Goal: Task Accomplishment & Management: Manage account settings

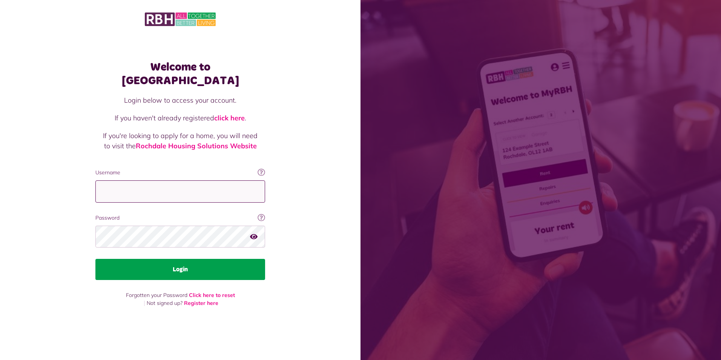
type input "**********"
click at [186, 263] on button "Login" at bounding box center [180, 269] width 170 height 21
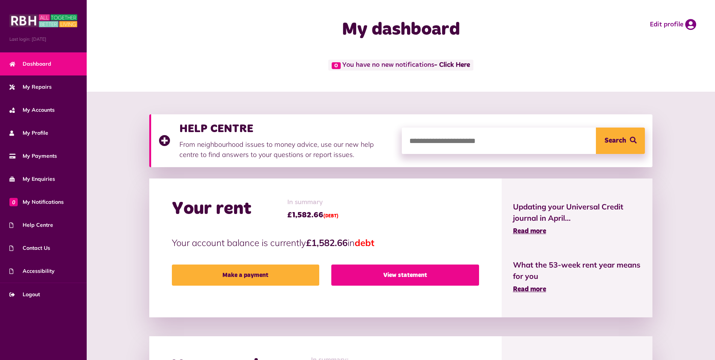
click at [417, 270] on link "View statement" at bounding box center [404, 274] width 147 height 21
click at [406, 278] on link "View statement" at bounding box center [404, 274] width 147 height 21
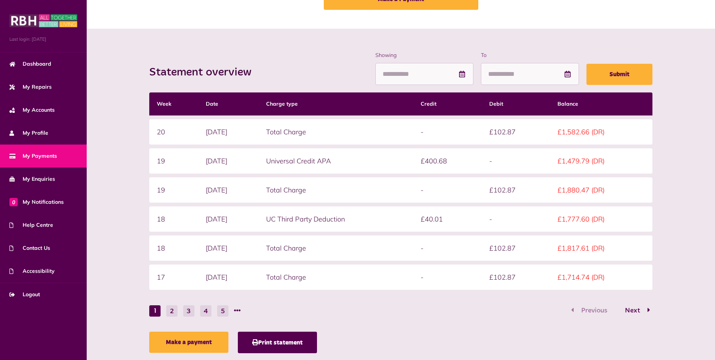
scroll to position [75, 0]
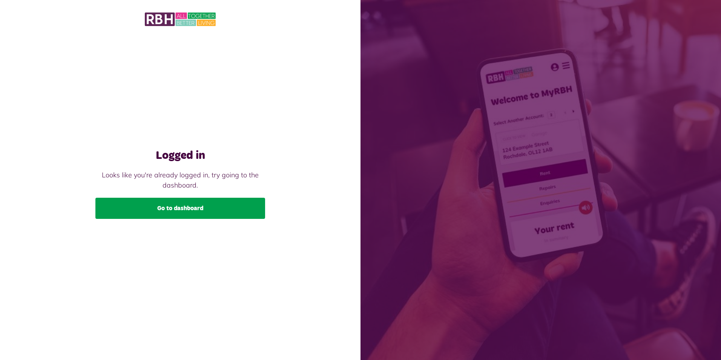
click at [196, 214] on link "Go to dashboard" at bounding box center [180, 208] width 170 height 21
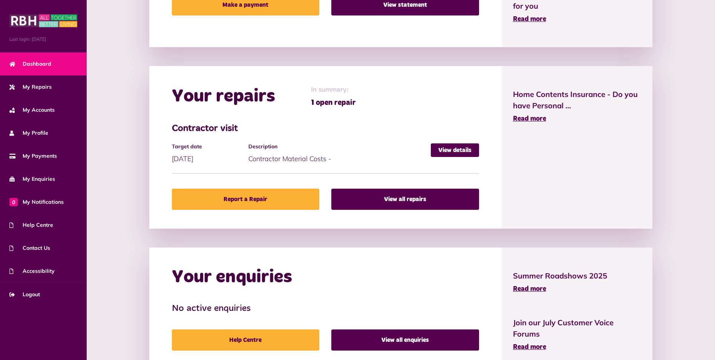
scroll to position [306, 0]
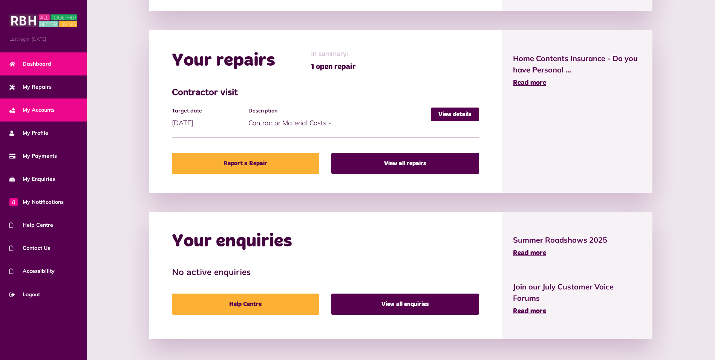
click at [56, 112] on link "My Accounts" at bounding box center [43, 109] width 87 height 23
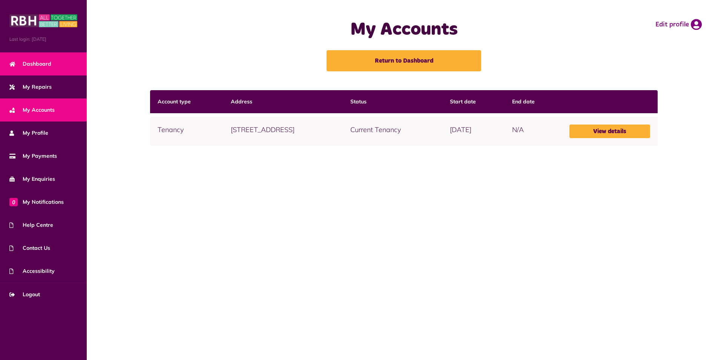
click at [43, 66] on span "Dashboard" at bounding box center [30, 64] width 42 height 8
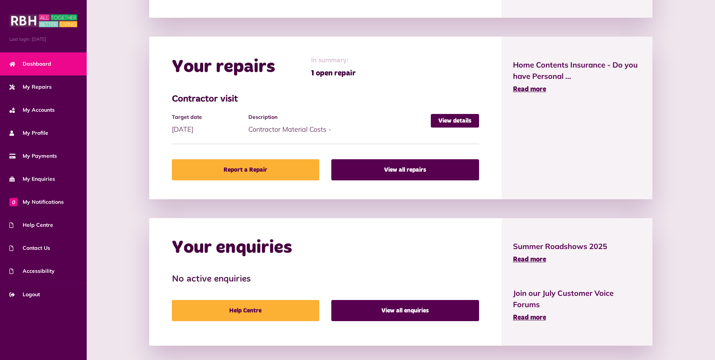
scroll to position [306, 0]
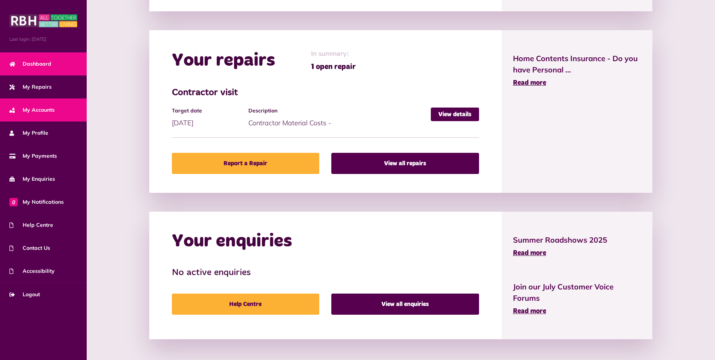
click at [50, 110] on span "My Accounts" at bounding box center [31, 110] width 45 height 8
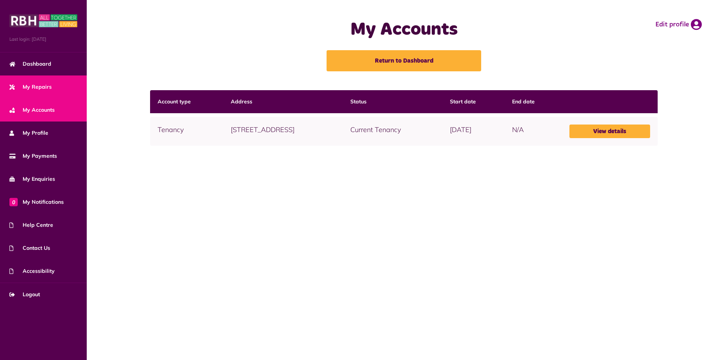
click at [45, 86] on span "My Repairs" at bounding box center [30, 87] width 42 height 8
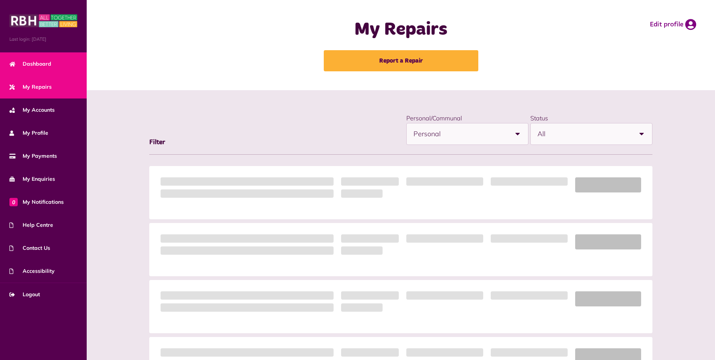
click at [46, 61] on span "Dashboard" at bounding box center [30, 64] width 42 height 8
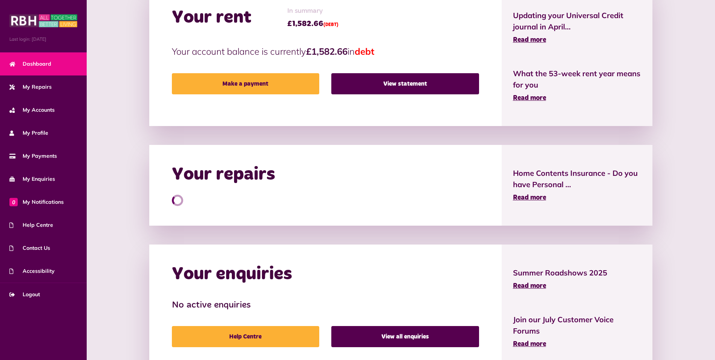
scroll to position [224, 0]
